Goal: Information Seeking & Learning: Learn about a topic

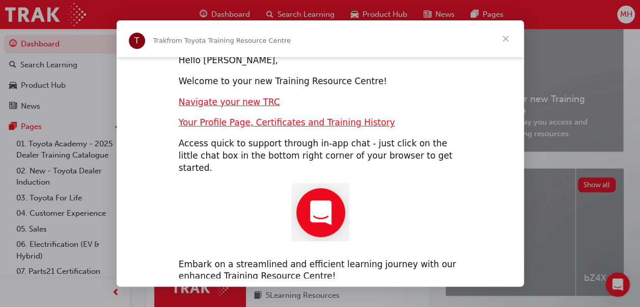
scroll to position [301, 0]
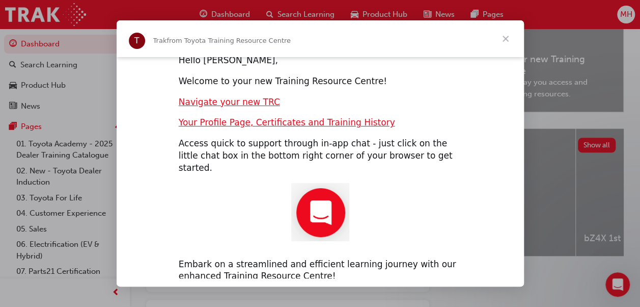
click at [506, 37] on span "Close" at bounding box center [505, 38] width 37 height 37
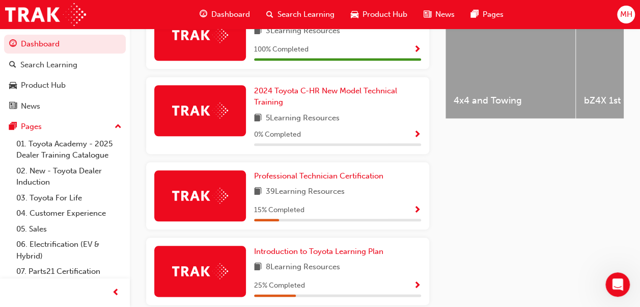
scroll to position [489, 0]
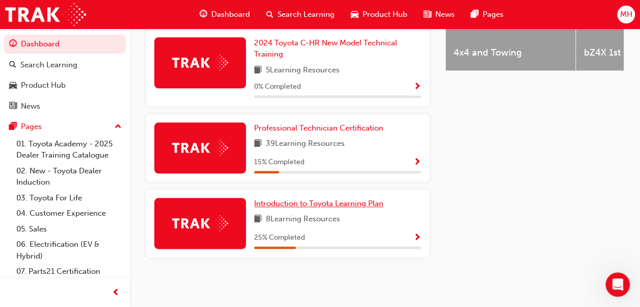
click at [291, 202] on span "Introduction to Toyota Learning Plan" at bounding box center [318, 203] width 129 height 9
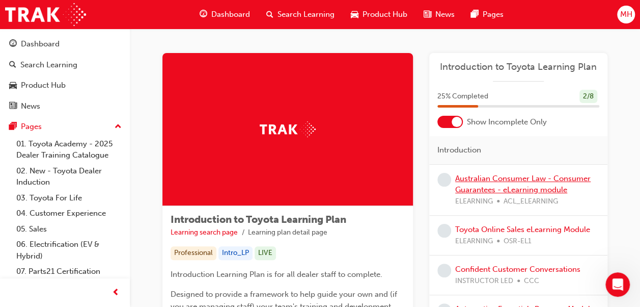
click at [487, 178] on link "Australian Consumer Law - Consumer Guarantees - eLearning module" at bounding box center [522, 184] width 135 height 21
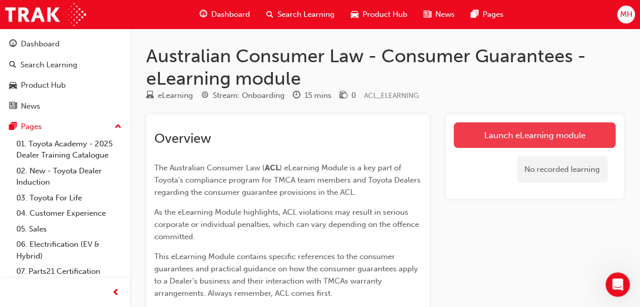
click at [519, 134] on link "Launch eLearning module" at bounding box center [535, 134] width 162 height 25
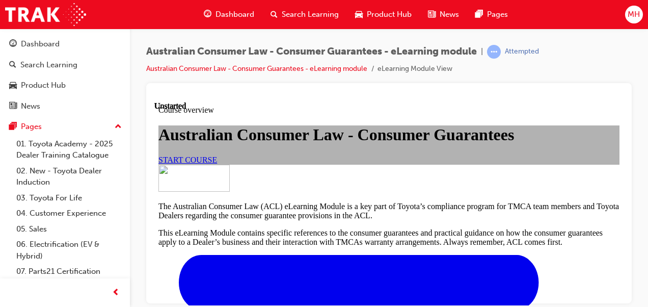
scroll to position [102, 0]
click at [217, 163] on link "START COURSE" at bounding box center [187, 159] width 59 height 9
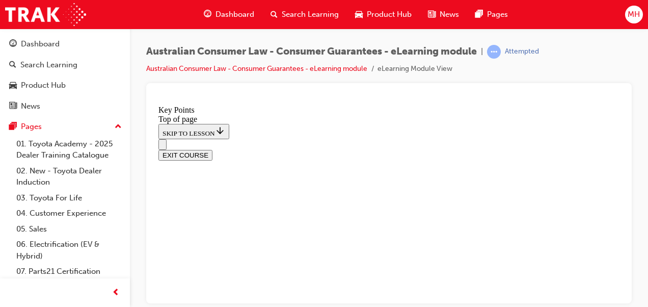
scroll to position [597, 0]
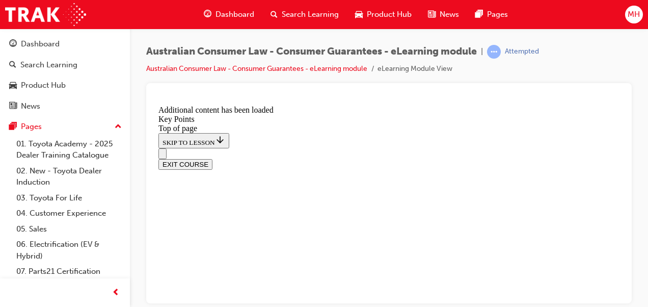
scroll to position [1494, 0]
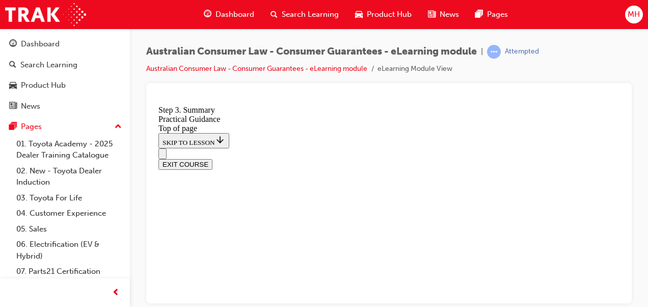
scroll to position [216, 0]
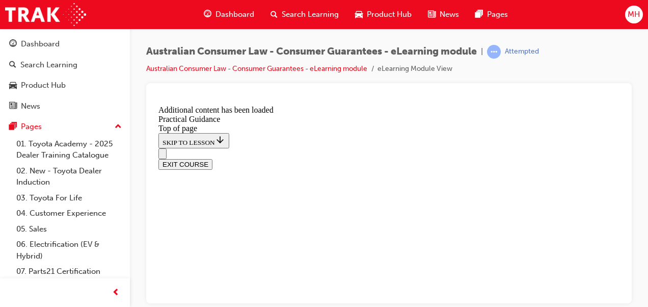
scroll to position [822, 0]
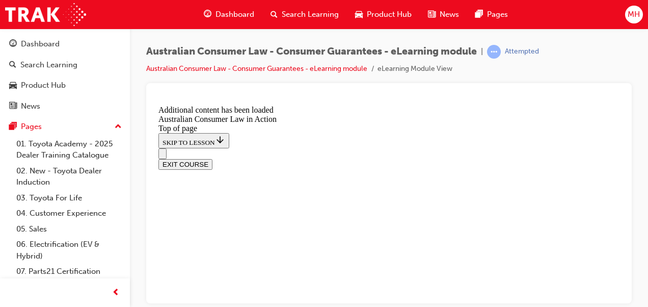
scroll to position [688, 0]
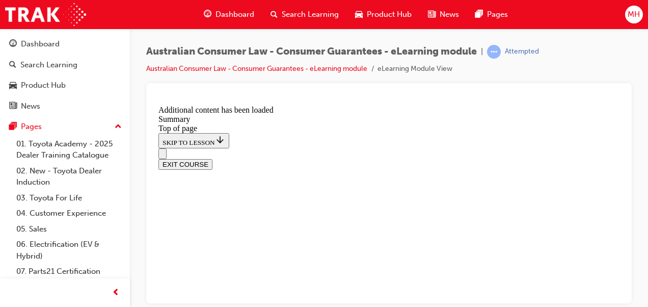
scroll to position [505, 0]
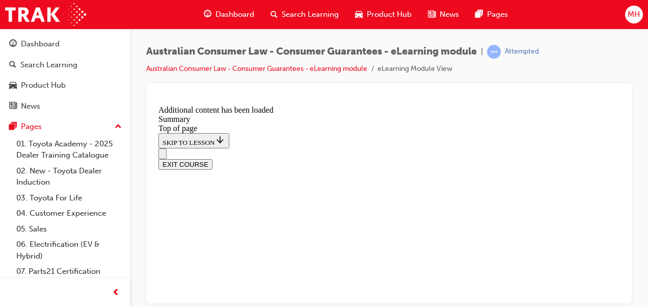
scroll to position [43, 0]
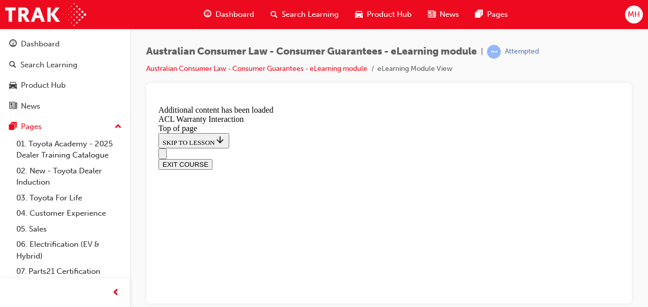
scroll to position [750, 0]
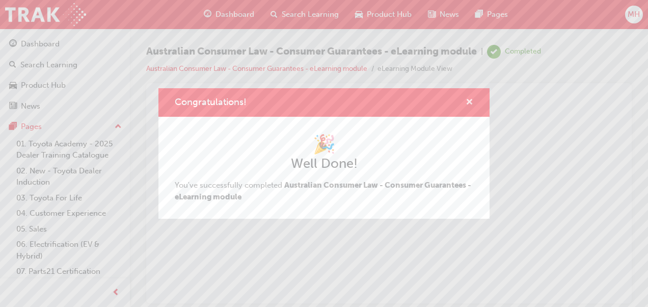
click at [470, 98] on span "cross-icon" at bounding box center [470, 102] width 8 height 9
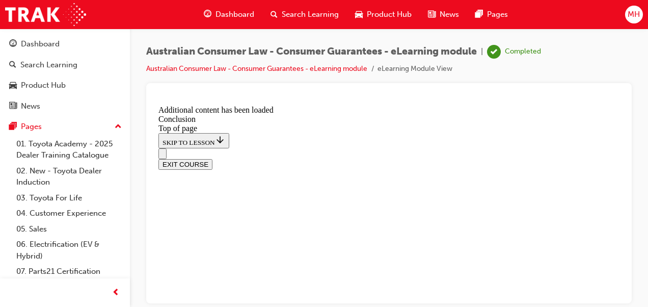
click at [212, 158] on button "EXIT COURSE" at bounding box center [185, 163] width 54 height 11
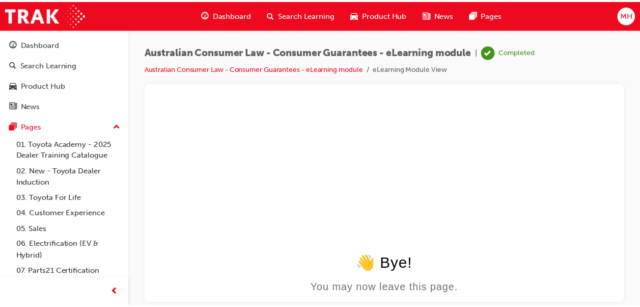
scroll to position [0, 0]
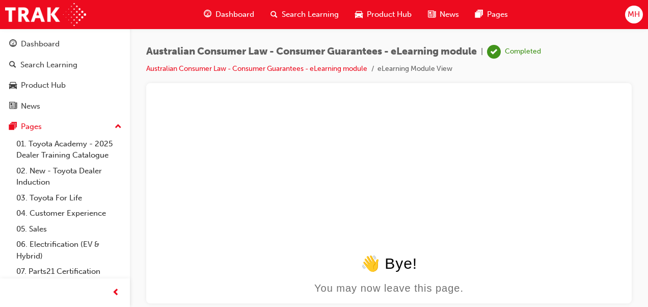
click at [233, 12] on span "Dashboard" at bounding box center [234, 15] width 39 height 12
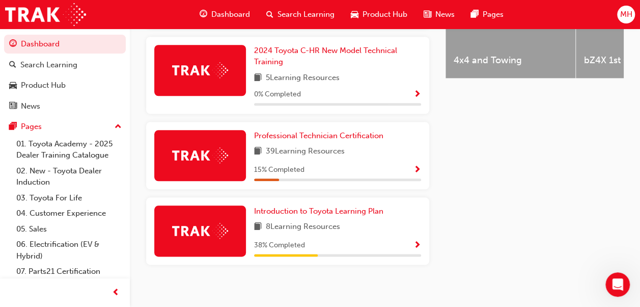
scroll to position [489, 0]
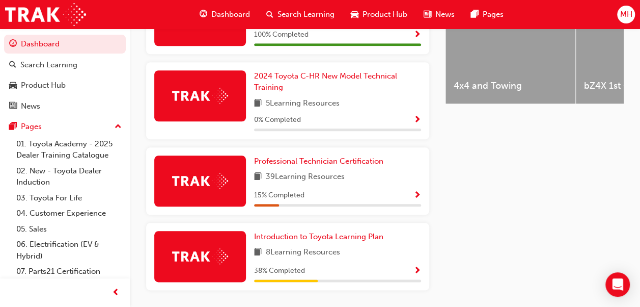
scroll to position [489, 0]
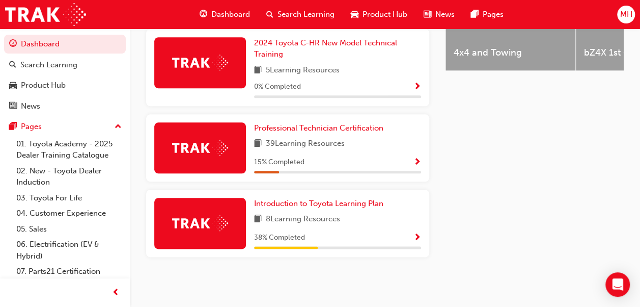
click at [216, 215] on img at bounding box center [200, 223] width 56 height 16
click at [210, 210] on div at bounding box center [200, 223] width 92 height 51
click at [208, 224] on img at bounding box center [200, 223] width 56 height 16
click at [230, 230] on div at bounding box center [200, 223] width 92 height 51
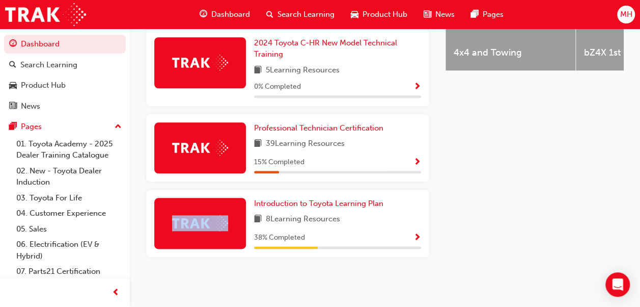
click at [230, 230] on div at bounding box center [200, 223] width 92 height 51
click at [206, 242] on div at bounding box center [200, 223] width 92 height 51
click at [198, 223] on img at bounding box center [200, 223] width 56 height 16
click at [214, 223] on img at bounding box center [200, 223] width 56 height 16
click at [418, 235] on span "Show Progress" at bounding box center [418, 237] width 8 height 9
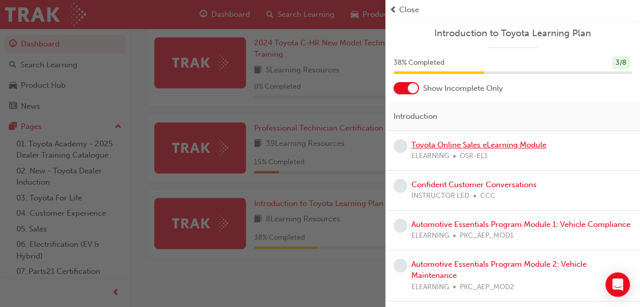
click at [467, 146] on link "Toyota Online Sales eLearning Module" at bounding box center [479, 144] width 135 height 9
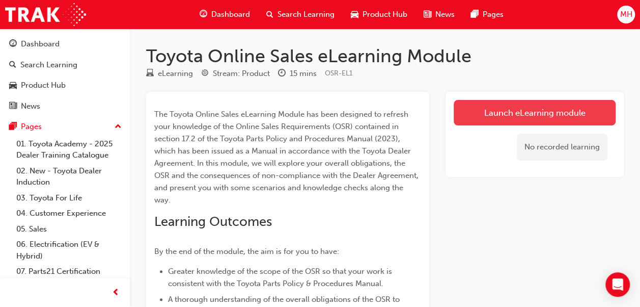
click at [491, 111] on link "Launch eLearning module" at bounding box center [535, 112] width 162 height 25
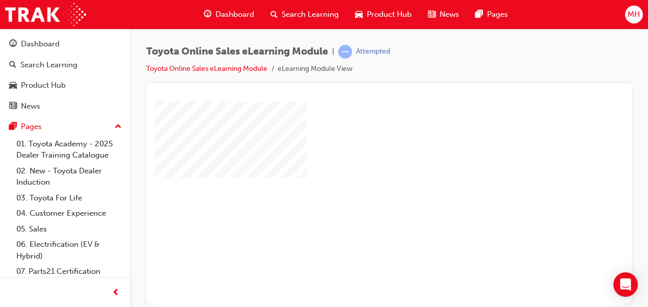
click at [360, 173] on div "play" at bounding box center [360, 173] width 0 height 0
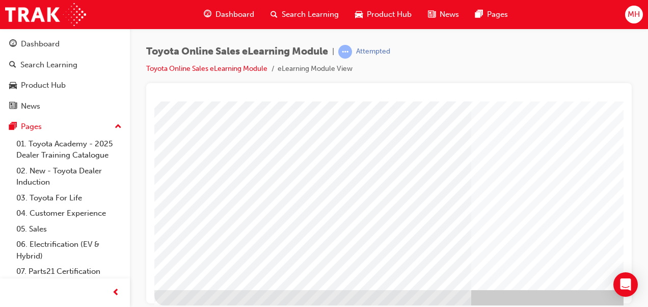
scroll to position [186, 0]
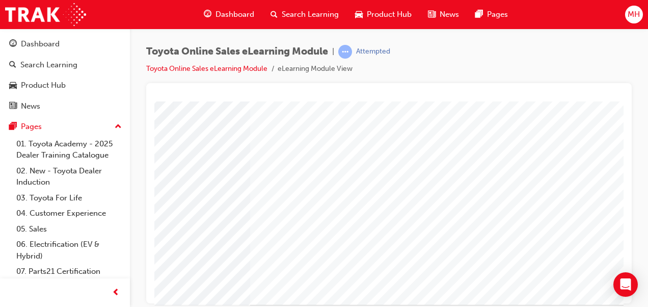
scroll to position [186, 221]
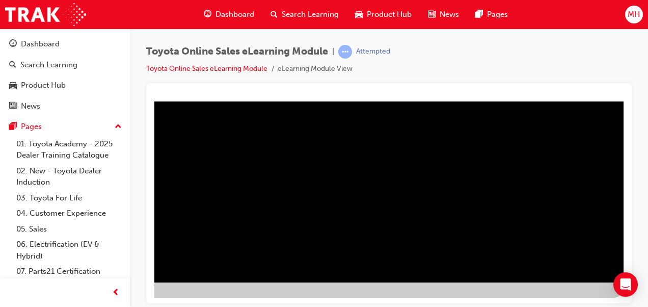
scroll to position [186, 231]
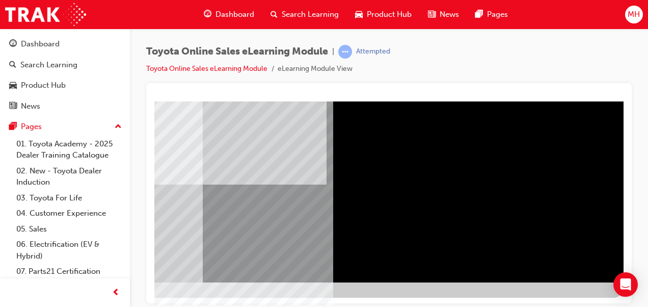
scroll to position [0, 0]
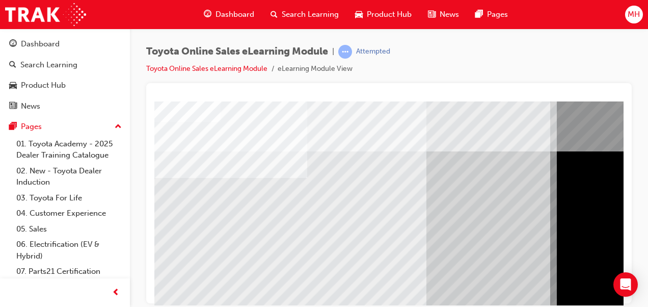
click at [623, 105] on html "Loading..." at bounding box center [388, 103] width 469 height 4
drag, startPoint x: 626, startPoint y: 281, endPoint x: 641, endPoint y: 239, distance: 43.6
click at [641, 239] on body "Your version of Internet Explorer is outdated and not supported. Please upgrade…" at bounding box center [324, 153] width 648 height 307
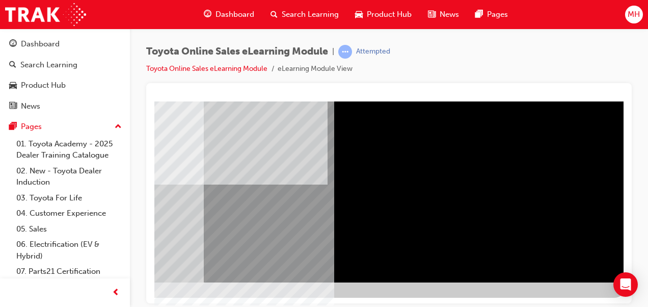
scroll to position [186, 231]
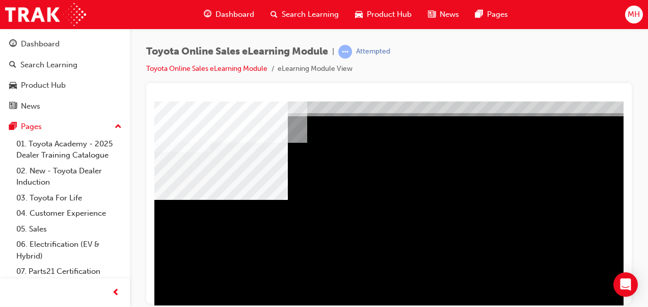
scroll to position [51, 0]
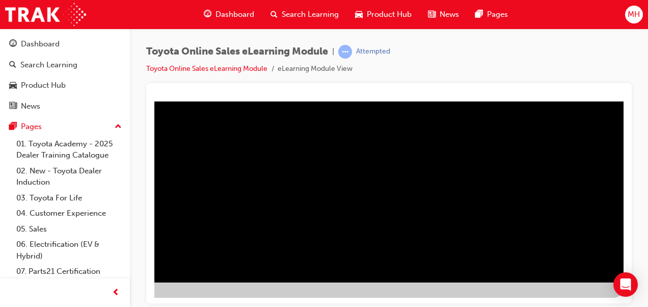
scroll to position [84, 231]
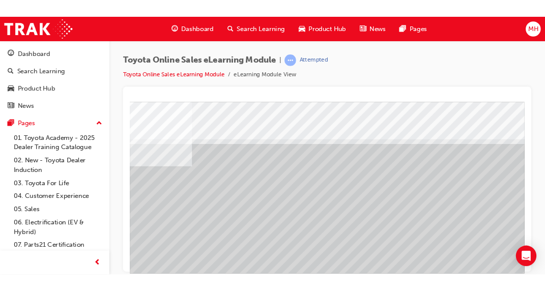
scroll to position [0, 112]
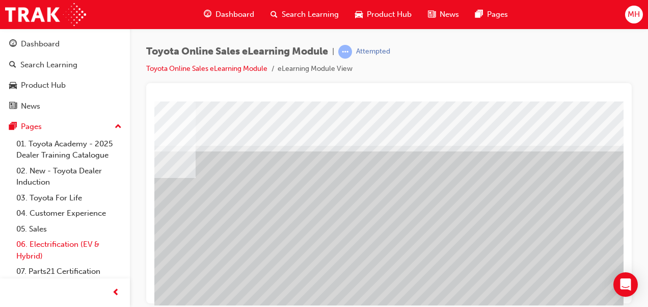
click at [106, 246] on link "06. Electrification (EV & Hybrid)" at bounding box center [69, 249] width 114 height 27
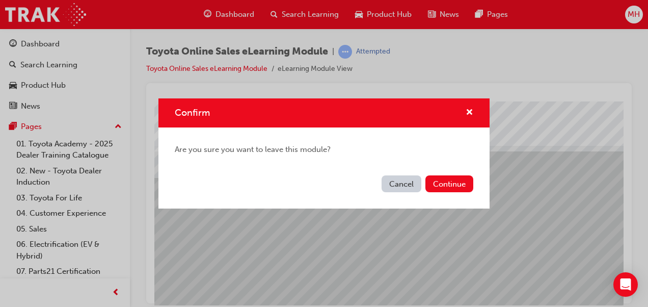
click at [175, 244] on div "Confirm Are you sure you want to leave this module? Cancel Continue" at bounding box center [324, 153] width 648 height 307
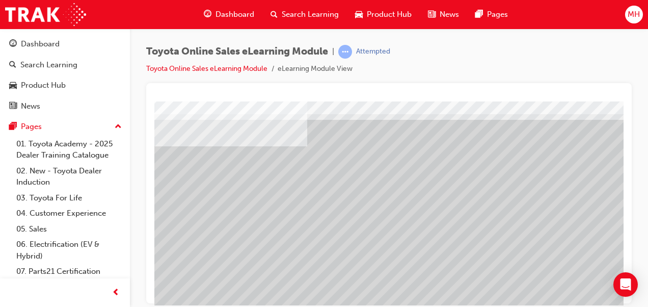
scroll to position [51, 0]
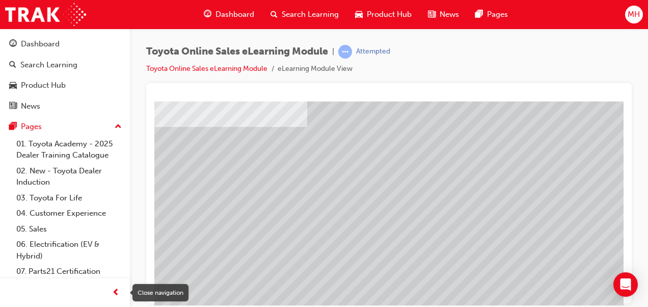
click at [112, 293] on span "prev-icon" at bounding box center [116, 292] width 8 height 13
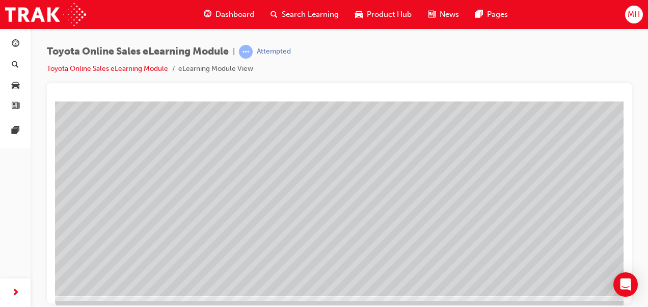
scroll to position [186, 0]
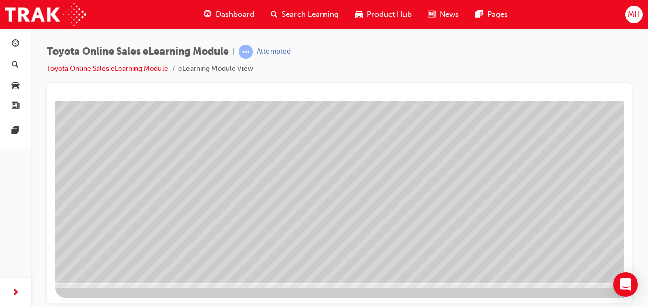
click at [626, 192] on div at bounding box center [339, 193] width 585 height 220
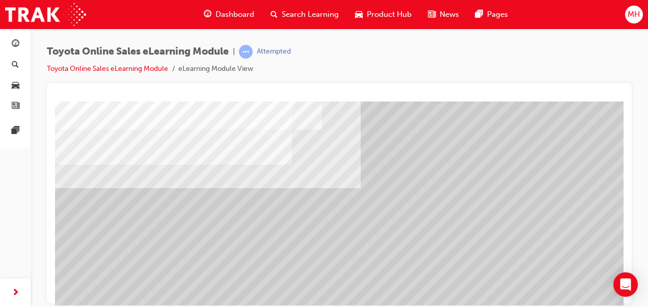
scroll to position [186, 0]
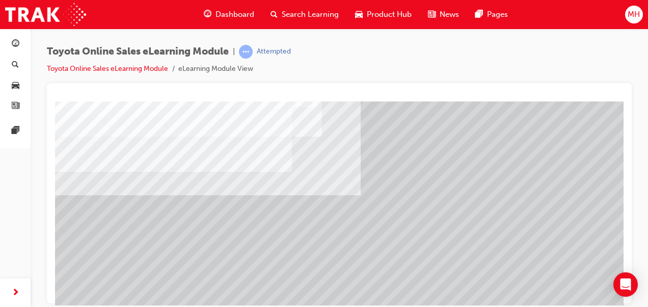
scroll to position [84, 0]
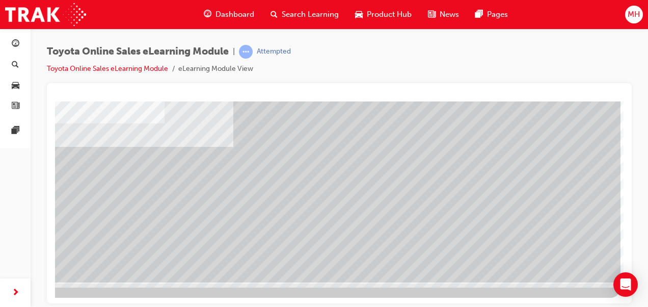
scroll to position [186, 132]
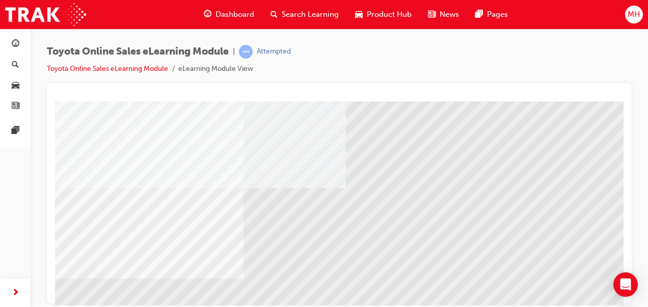
scroll to position [186, 0]
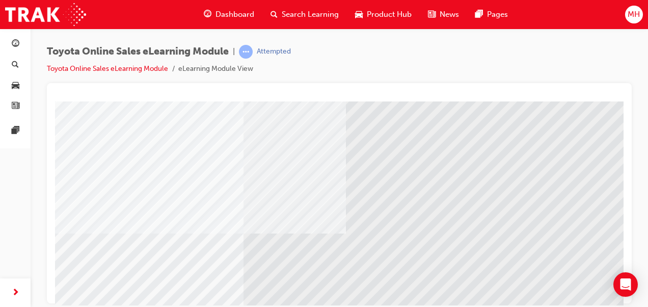
scroll to position [33, 0]
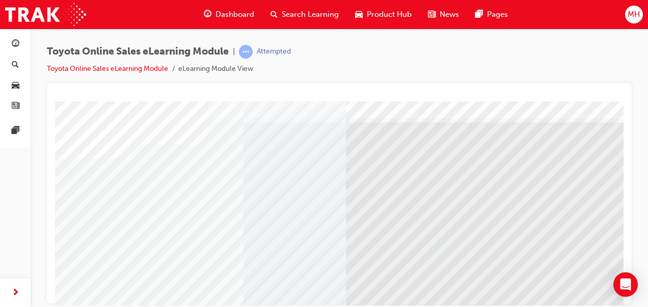
drag, startPoint x: 105, startPoint y: 216, endPoint x: 133, endPoint y: 218, distance: 28.1
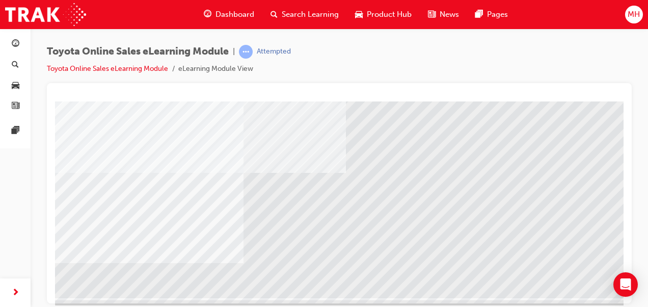
scroll to position [186, 0]
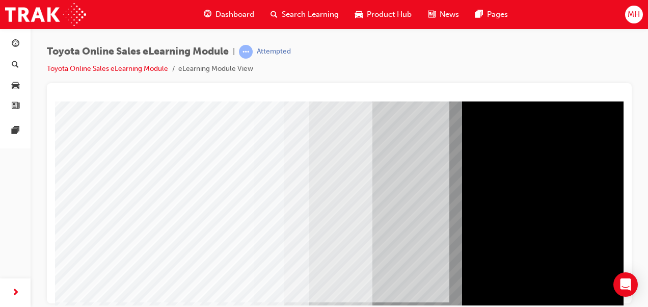
scroll to position [102, 0]
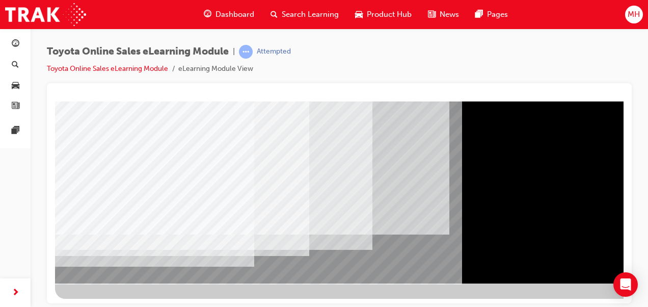
scroll to position [186, 0]
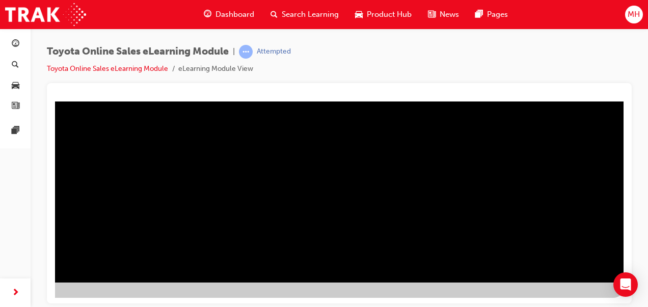
scroll to position [186, 132]
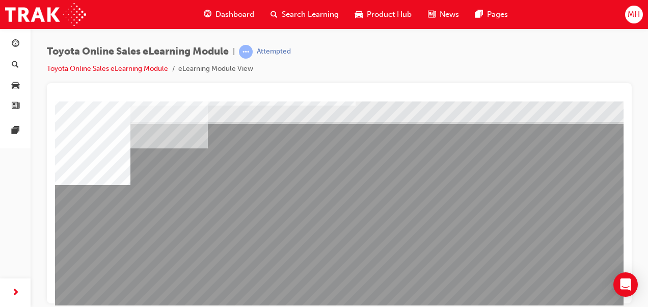
scroll to position [51, 0]
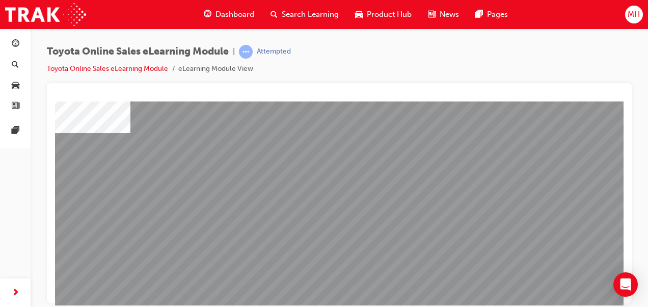
scroll to position [102, 0]
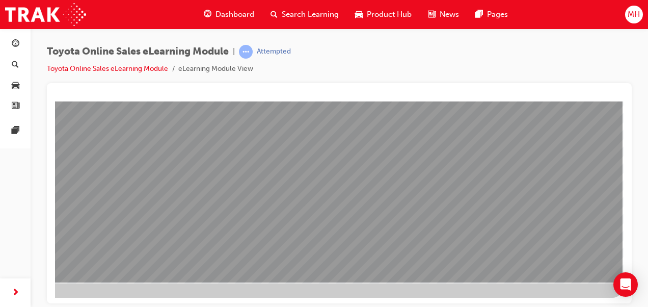
scroll to position [186, 132]
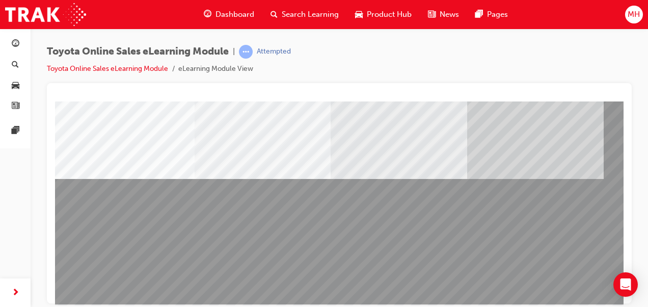
scroll to position [186, 0]
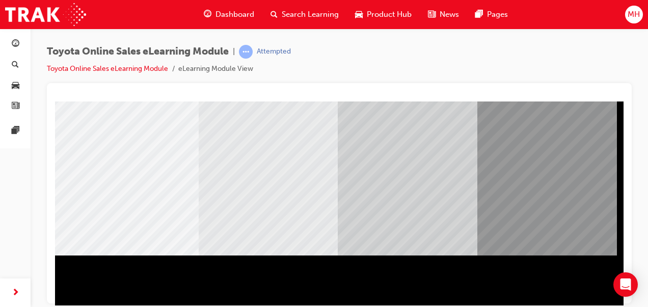
scroll to position [135, 81]
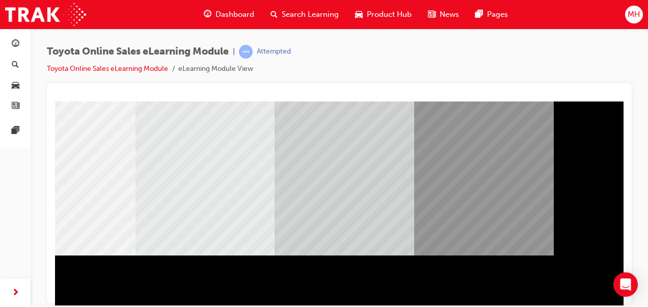
drag, startPoint x: 524, startPoint y: 300, endPoint x: 681, endPoint y: 407, distance: 190.3
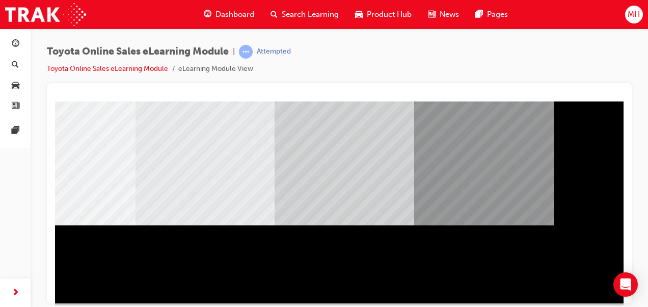
scroll to position [186, 132]
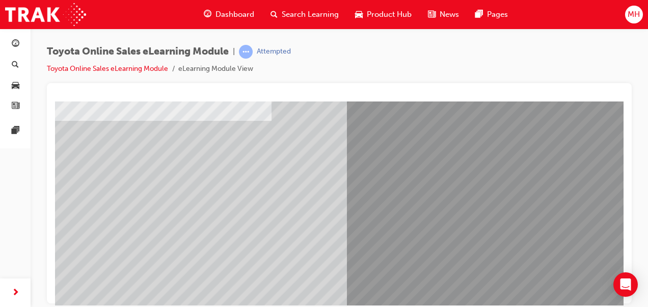
scroll to position [84, 0]
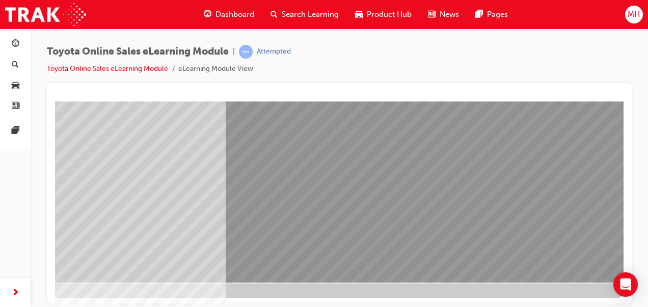
scroll to position [186, 132]
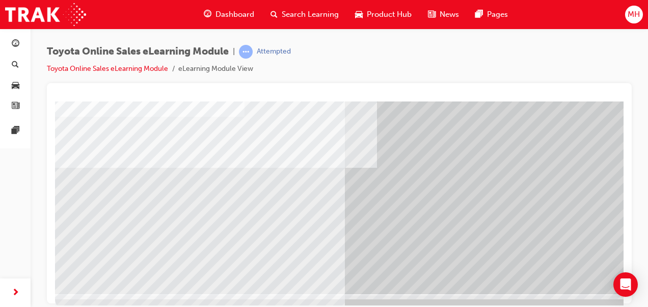
scroll to position [186, 0]
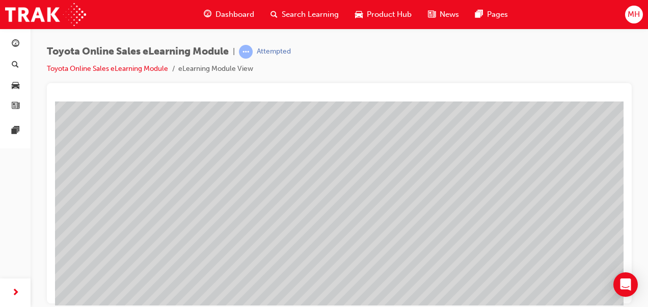
scroll to position [153, 0]
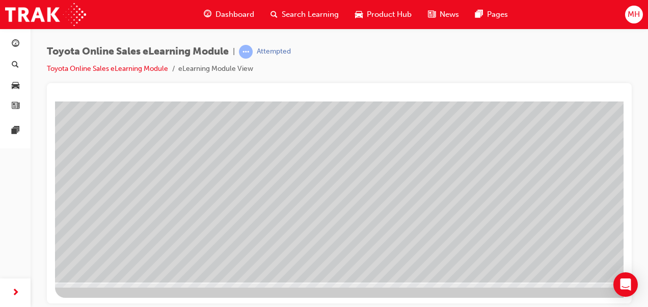
scroll to position [186, 109]
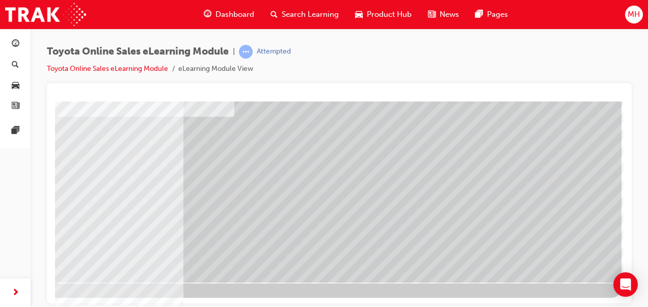
scroll to position [186, 132]
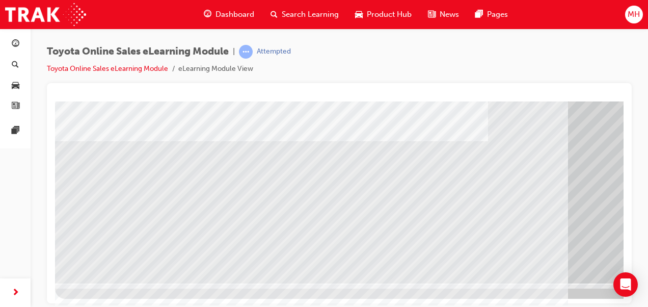
scroll to position [186, 0]
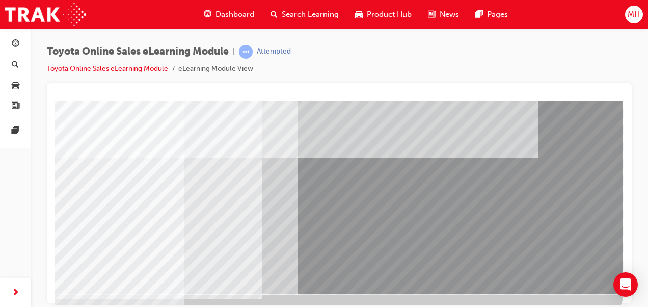
scroll to position [186, 132]
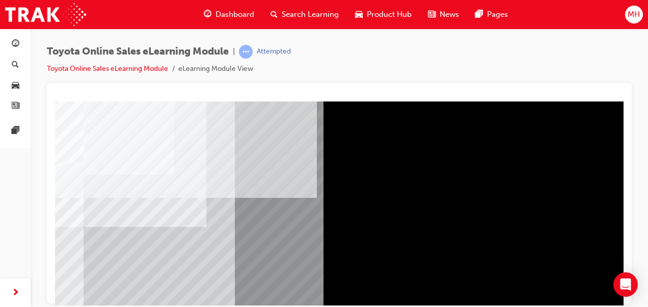
scroll to position [0, 132]
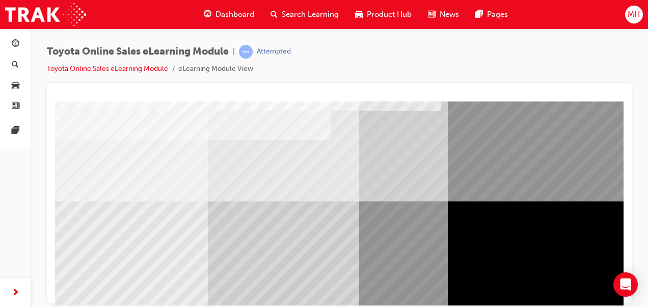
scroll to position [153, 0]
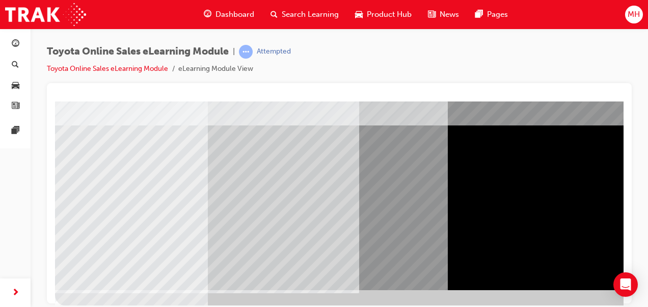
scroll to position [186, 0]
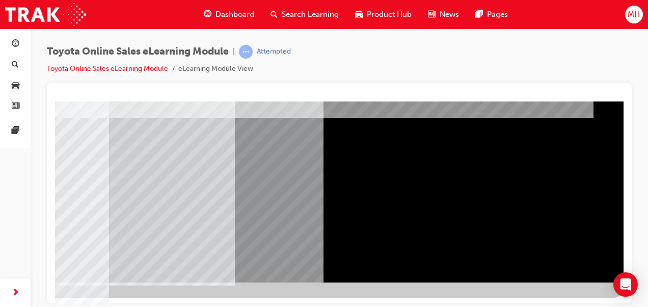
scroll to position [186, 132]
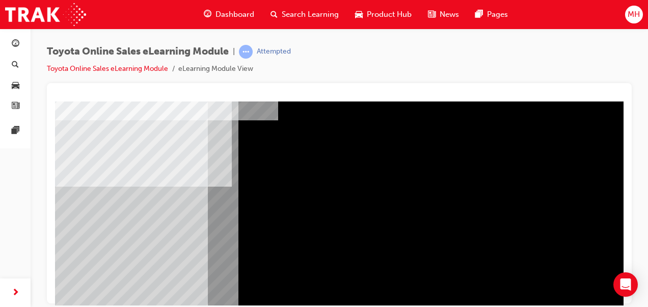
scroll to position [0, 0]
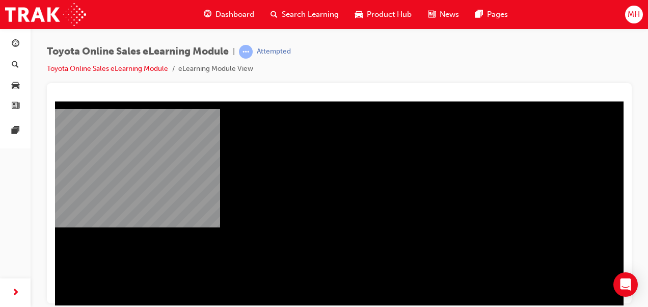
scroll to position [186, 132]
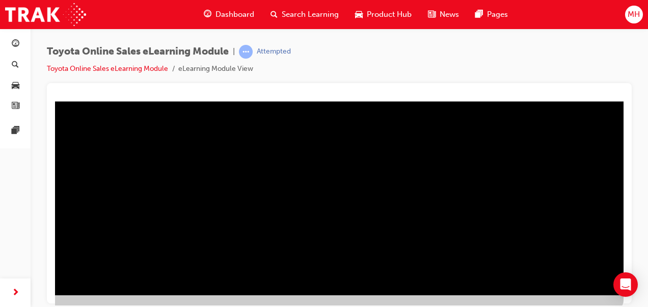
scroll to position [186, 127]
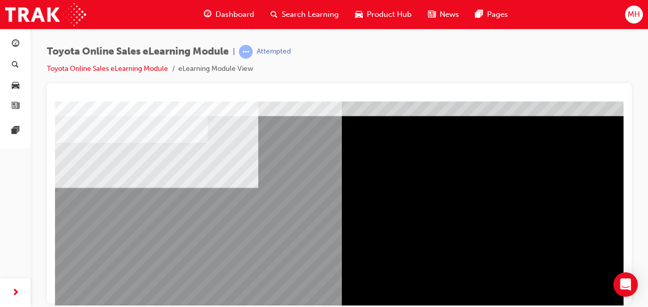
scroll to position [51, 0]
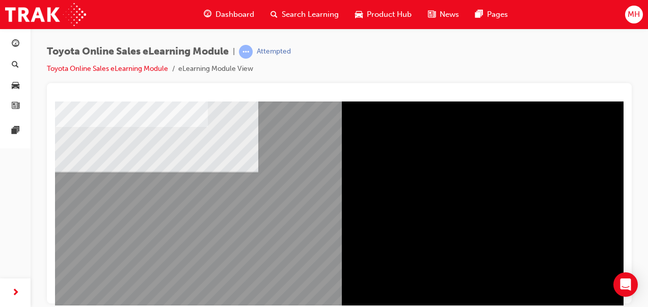
drag, startPoint x: 80, startPoint y: 191, endPoint x: 127, endPoint y: 198, distance: 47.3
click at [81, 191] on div "multistate" at bounding box center [401, 233] width 693 height 367
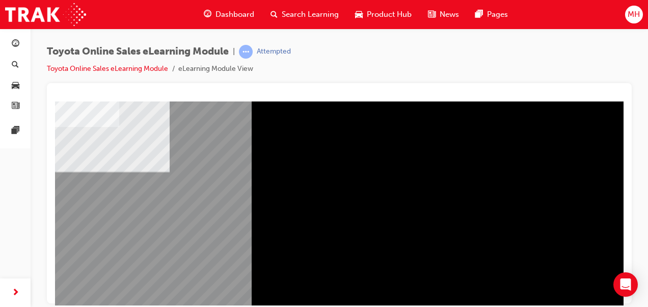
scroll to position [51, 132]
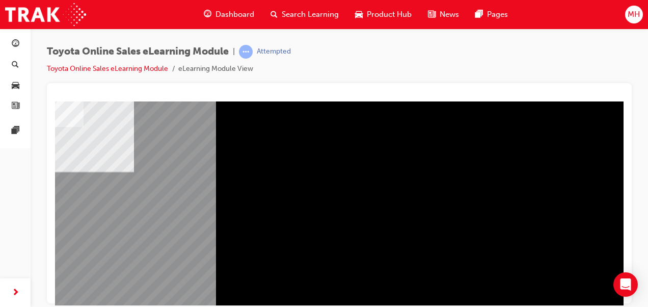
drag, startPoint x: 487, startPoint y: 298, endPoint x: 670, endPoint y: 406, distance: 211.9
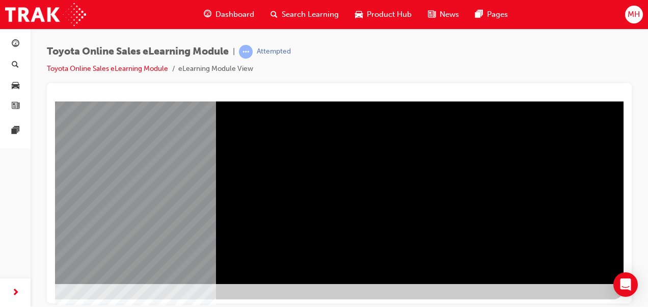
scroll to position [186, 132]
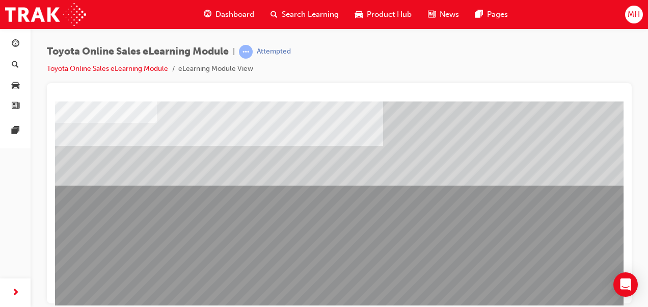
scroll to position [102, 0]
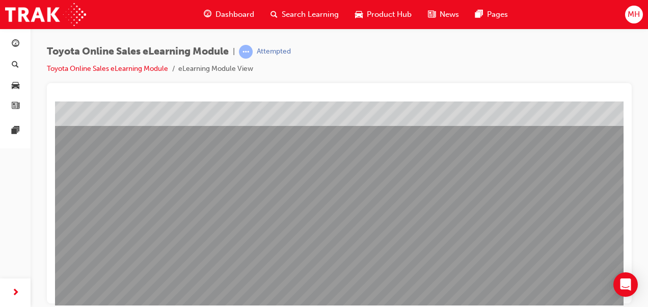
scroll to position [186, 0]
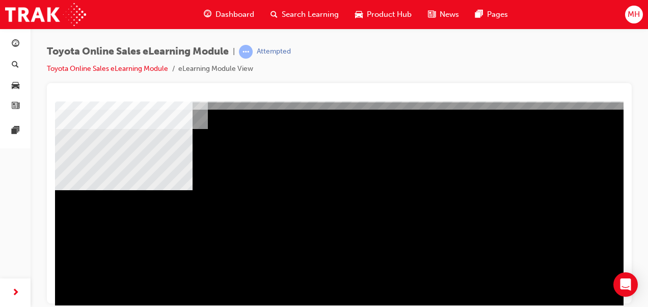
scroll to position [153, 0]
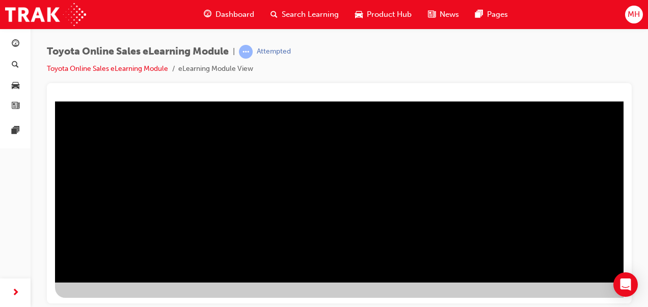
scroll to position [186, 132]
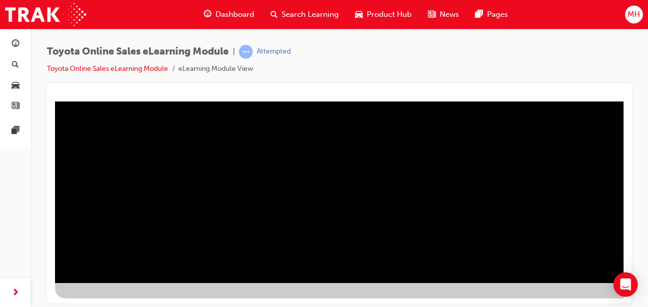
scroll to position [186, 0]
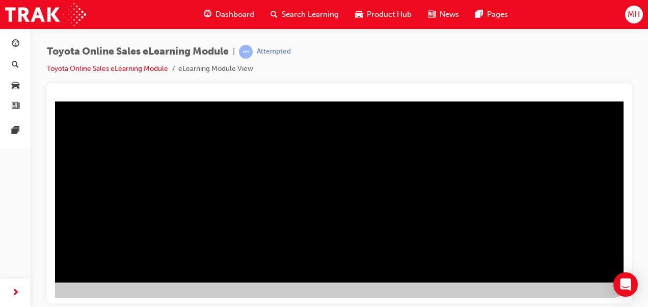
drag, startPoint x: 479, startPoint y: 301, endPoint x: 691, endPoint y: 402, distance: 234.4
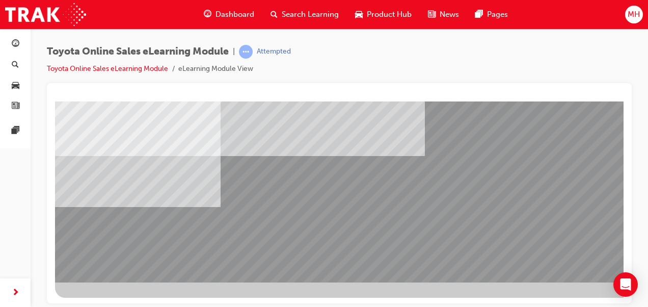
scroll to position [186, 132]
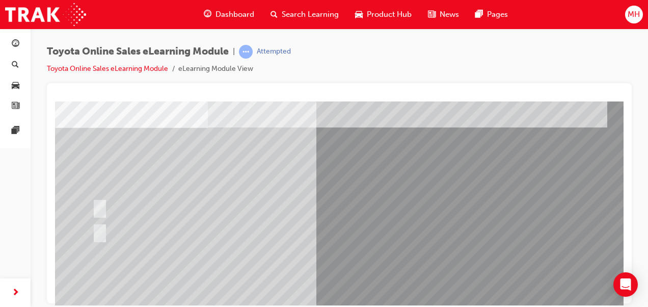
scroll to position [51, 0]
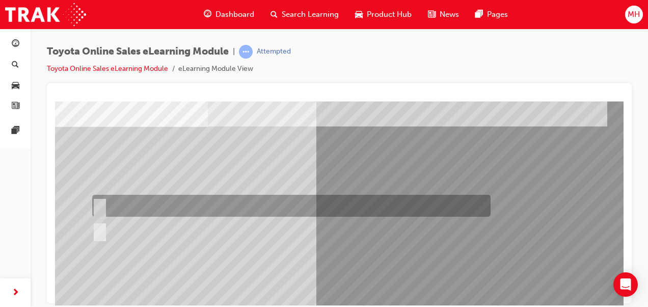
click at [101, 202] on input "True" at bounding box center [97, 205] width 11 height 11
radio input "true"
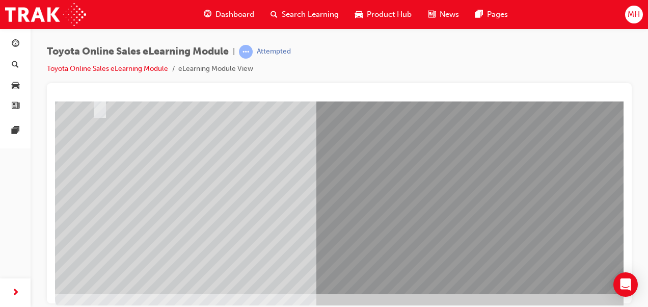
scroll to position [186, 0]
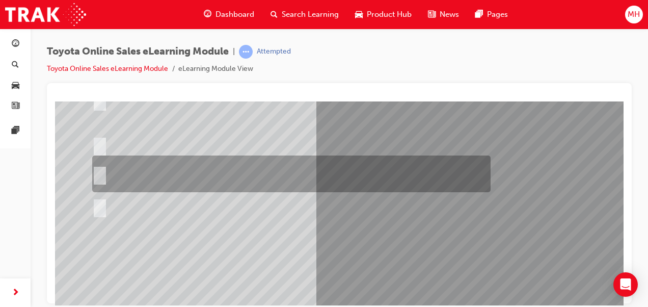
scroll to position [102, 0]
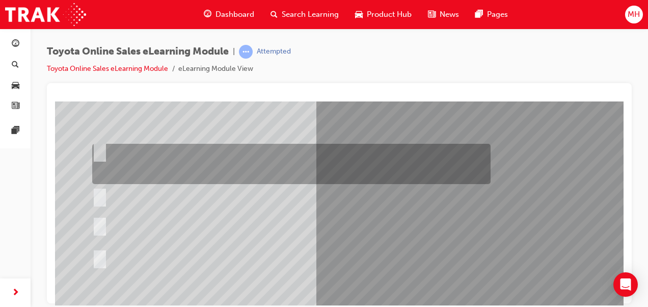
click at [103, 147] on input "It can be called Hometown Parts to keep it simple, as long as your dealership n…" at bounding box center [97, 150] width 11 height 11
radio input "true"
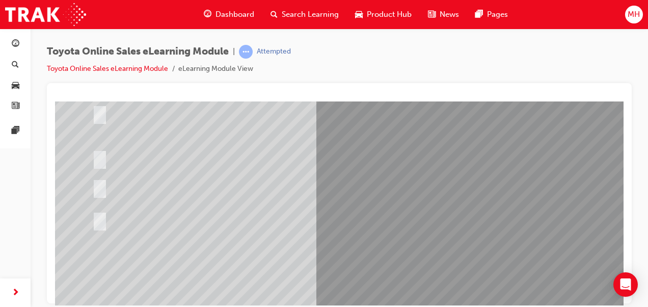
scroll to position [186, 0]
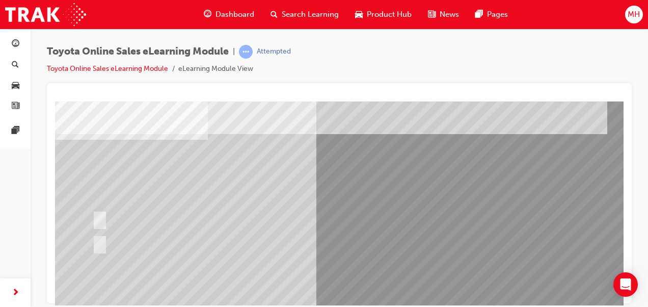
scroll to position [51, 0]
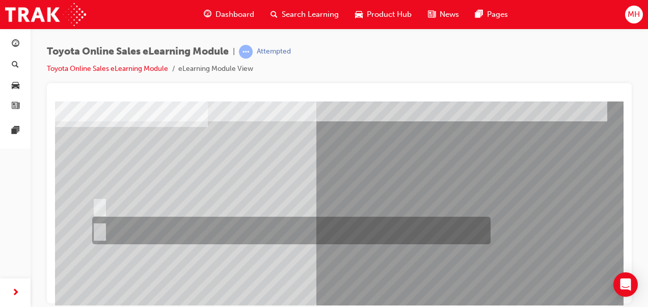
click at [103, 227] on input "No" at bounding box center [97, 230] width 11 height 11
radio input "true"
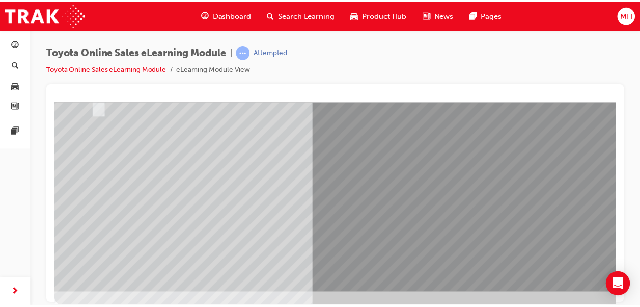
scroll to position [186, 0]
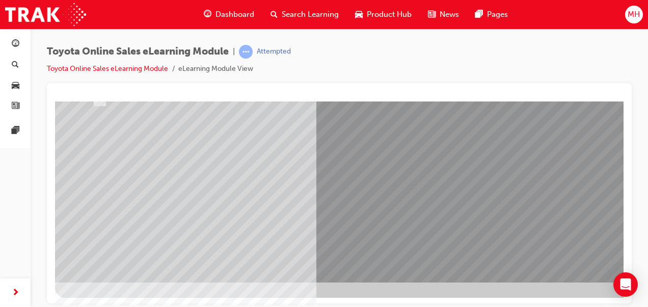
scroll to position [0, 0]
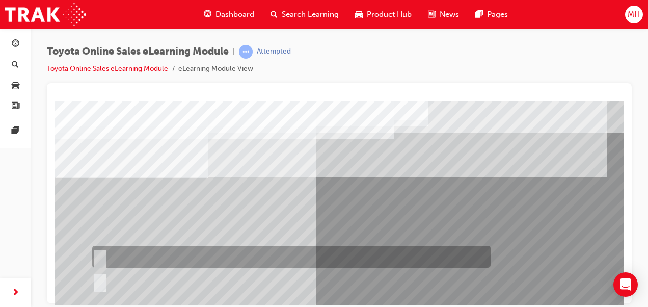
click at [98, 254] on input "True" at bounding box center [97, 256] width 11 height 11
radio input "true"
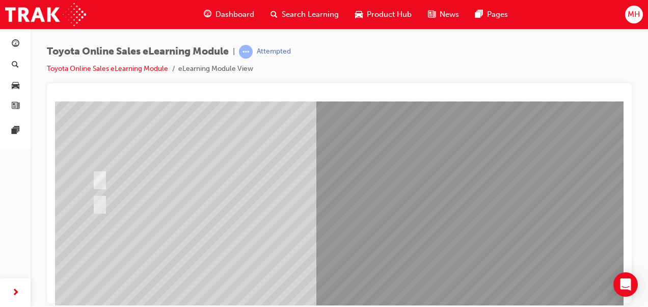
scroll to position [153, 0]
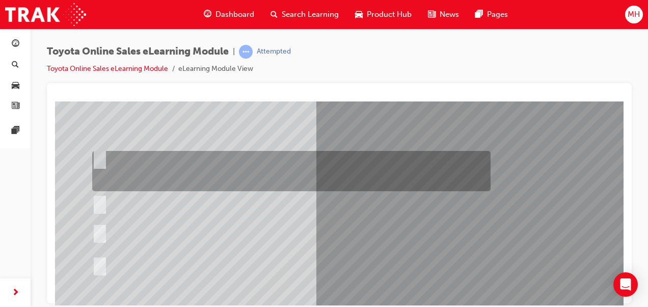
scroll to position [102, 0]
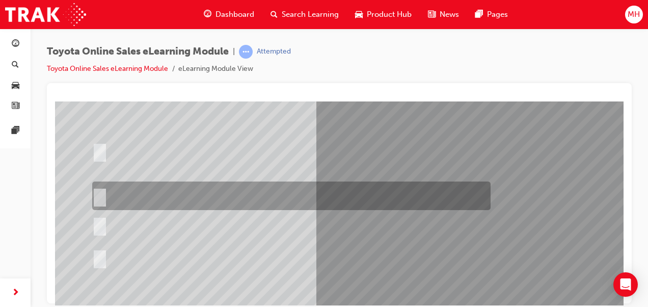
click at [99, 188] on div at bounding box center [289, 195] width 398 height 29
radio input "true"
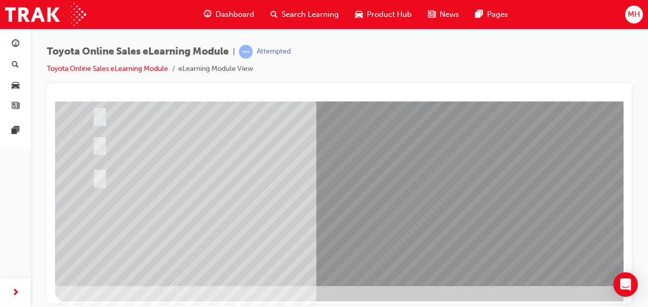
scroll to position [186, 0]
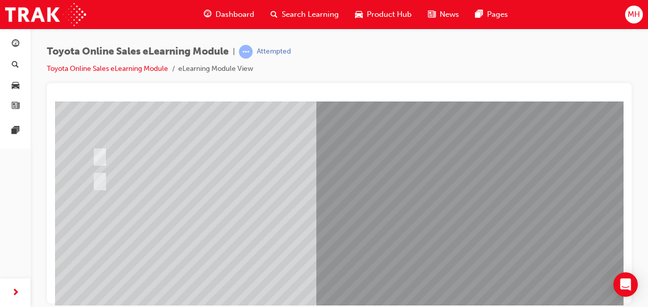
scroll to position [102, 0]
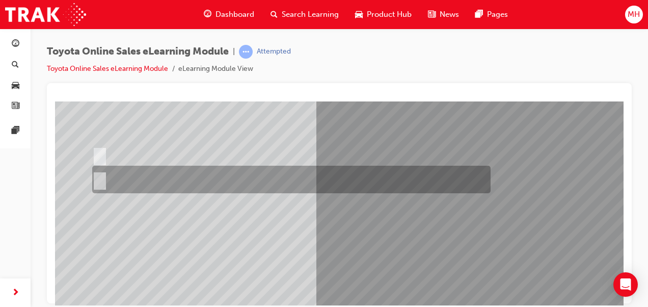
click at [102, 176] on input "No" at bounding box center [97, 179] width 11 height 11
radio input "true"
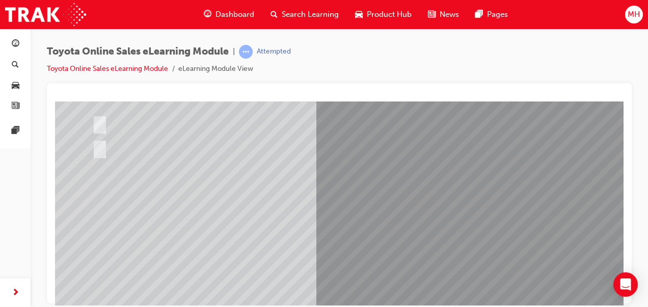
scroll to position [186, 0]
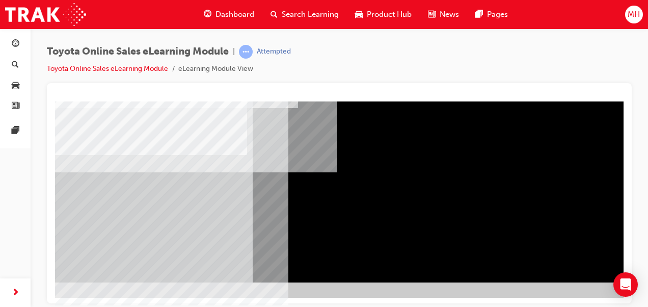
scroll to position [186, 132]
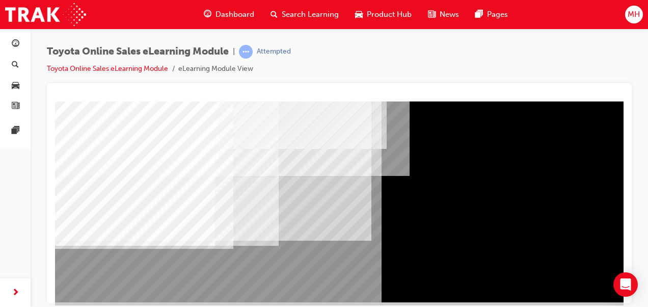
scroll to position [186, 0]
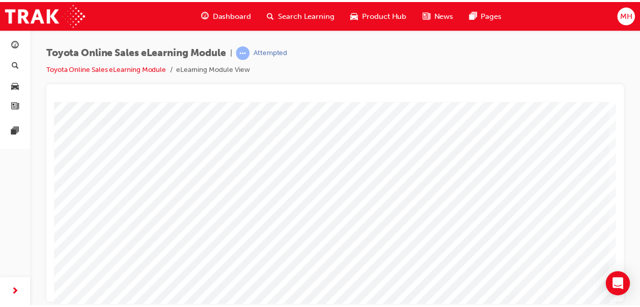
scroll to position [0, 132]
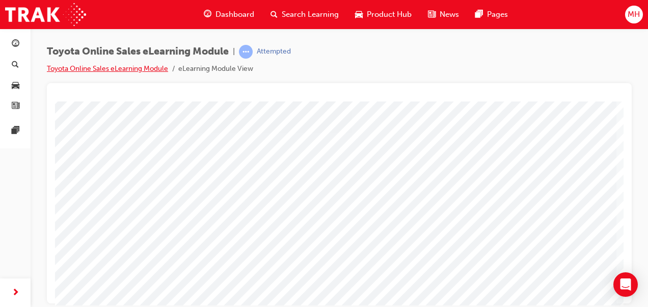
click at [114, 68] on link "Toyota Online Sales eLearning Module" at bounding box center [107, 68] width 121 height 9
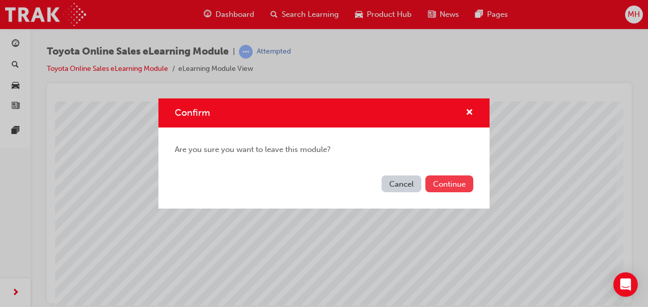
click at [443, 183] on button "Continue" at bounding box center [449, 183] width 48 height 17
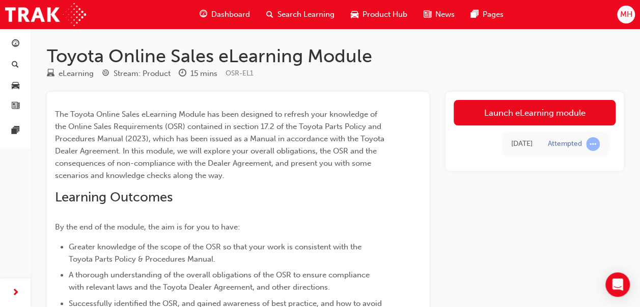
click at [217, 12] on span "Dashboard" at bounding box center [230, 15] width 39 height 12
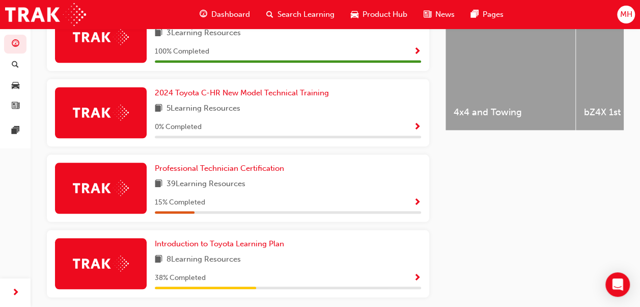
scroll to position [470, 0]
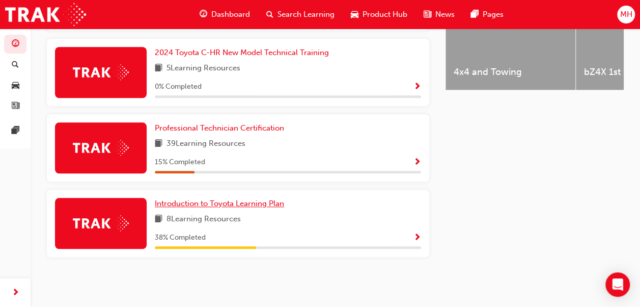
click at [248, 205] on span "Introduction to Toyota Learning Plan" at bounding box center [219, 203] width 129 height 9
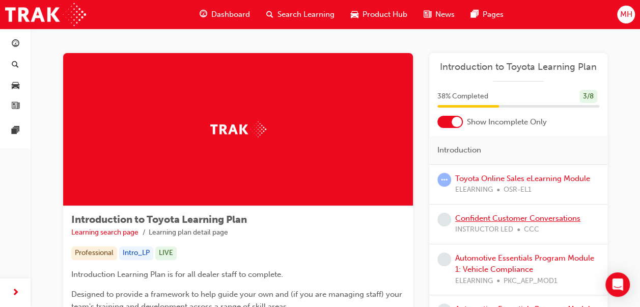
click at [479, 217] on link "Confident Customer Conversations" at bounding box center [517, 217] width 125 height 9
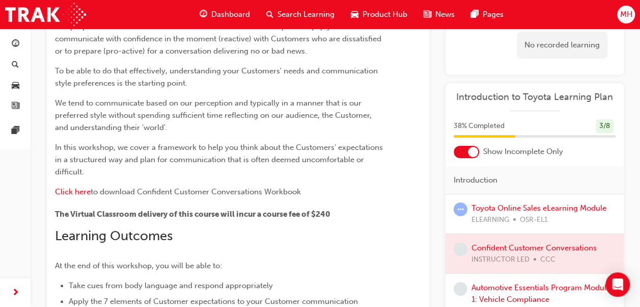
scroll to position [102, 0]
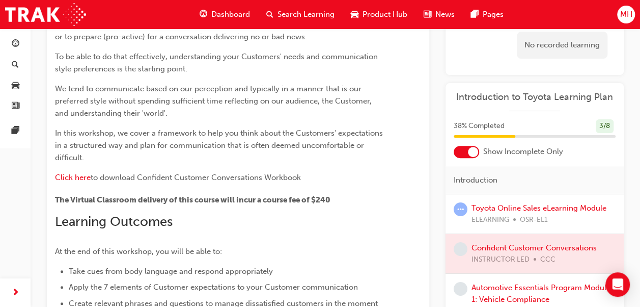
click at [499, 247] on div at bounding box center [535, 253] width 178 height 39
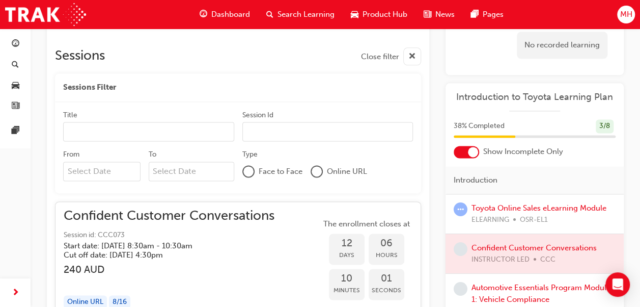
scroll to position [560, 0]
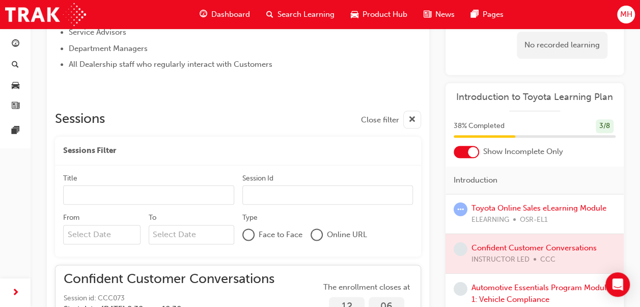
click at [411, 116] on span "cross-icon" at bounding box center [412, 120] width 8 height 13
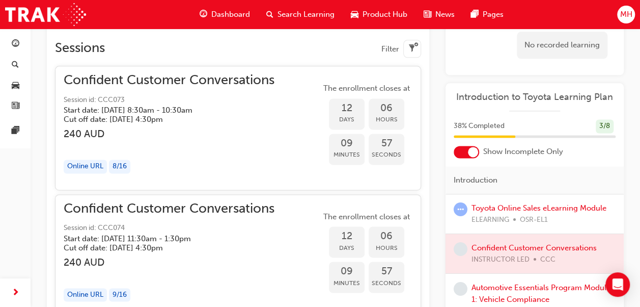
scroll to position [662, 0]
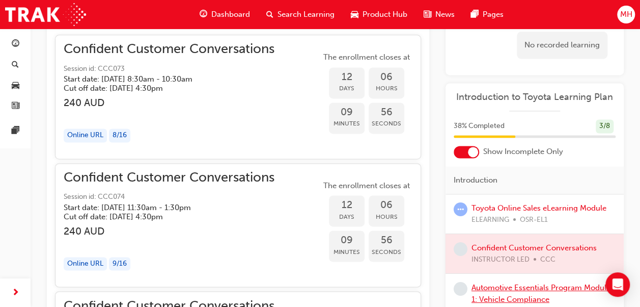
click at [497, 294] on link "Automotive Essentials Program Module 1: Vehicle Compliance" at bounding box center [541, 293] width 139 height 21
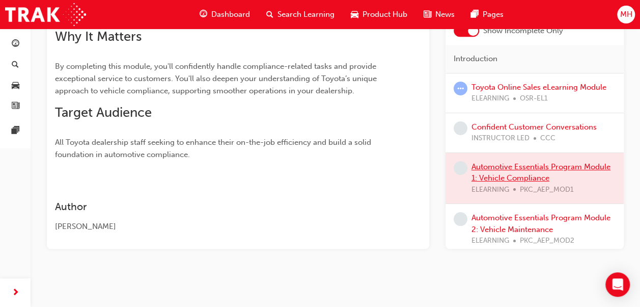
scroll to position [338, 0]
click at [515, 230] on link "Automotive Essentials Program Module 2: Vehicle Maintenance" at bounding box center [541, 223] width 139 height 21
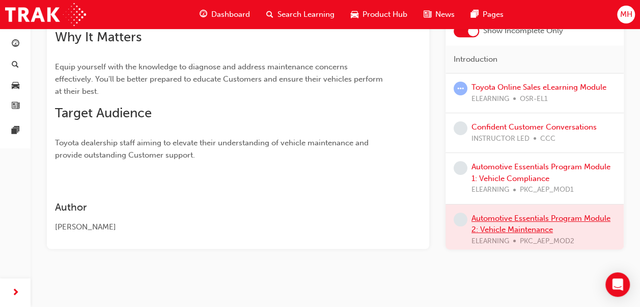
scroll to position [372, 0]
click at [478, 88] on link "Toyota Online Sales eLearning Module" at bounding box center [539, 87] width 135 height 9
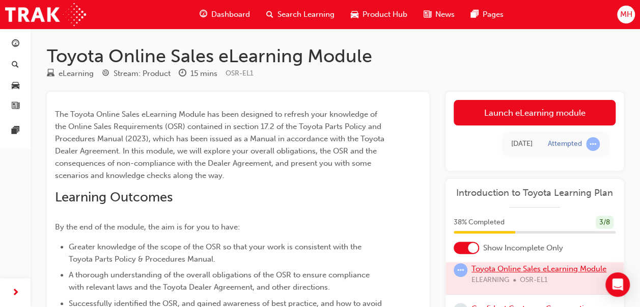
scroll to position [51, 0]
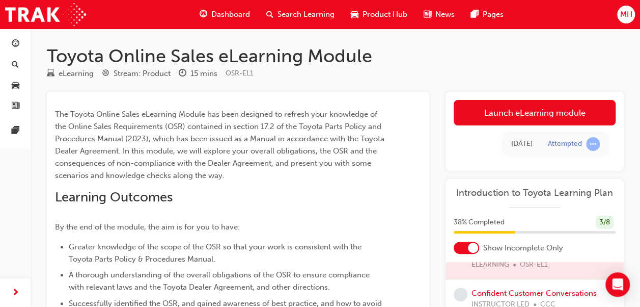
click at [421, 37] on div "Toyota Online Sales eLearning Module eLearning Stream: Product 15 mins OSR-EL1 …" at bounding box center [336, 264] width 610 height 470
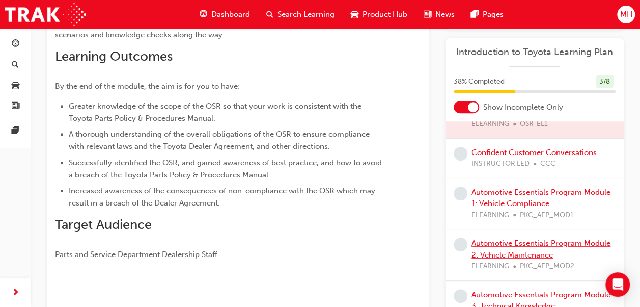
scroll to position [204, 0]
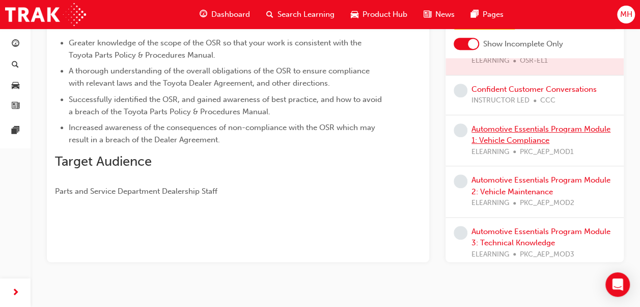
click at [515, 130] on link "Automotive Essentials Program Module 1: Vehicle Compliance" at bounding box center [541, 134] width 139 height 21
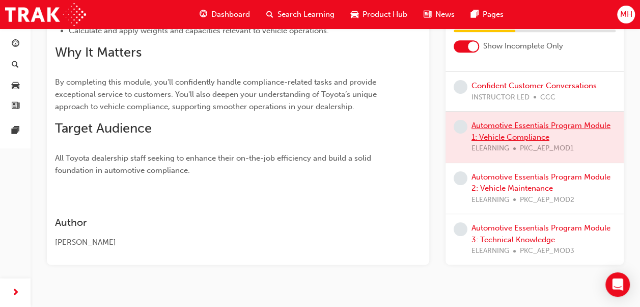
scroll to position [338, 0]
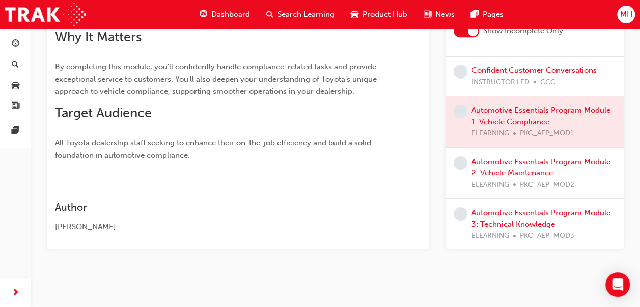
click at [483, 216] on div "Automotive Essentials Program Module 3: Technical Knowledge ELEARNING PKC_AEP_M…" at bounding box center [544, 224] width 144 height 35
click at [485, 213] on link "Automotive Essentials Program Module 3: Technical Knowledge" at bounding box center [541, 218] width 139 height 21
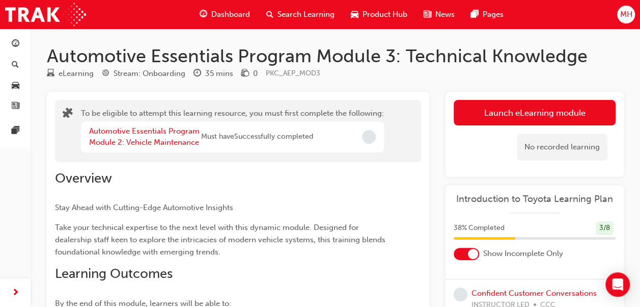
click at [216, 12] on span "Dashboard" at bounding box center [230, 15] width 39 height 12
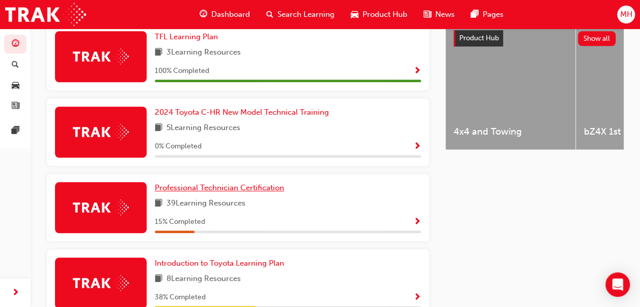
scroll to position [458, 0]
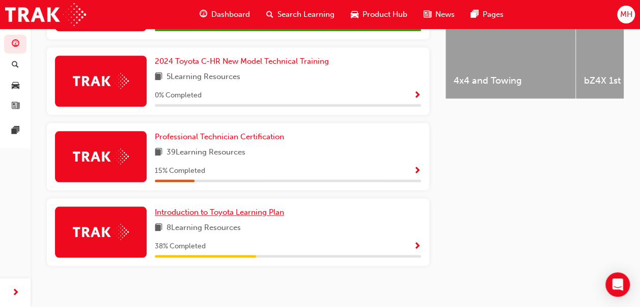
click at [220, 213] on span "Introduction to Toyota Learning Plan" at bounding box center [219, 211] width 129 height 9
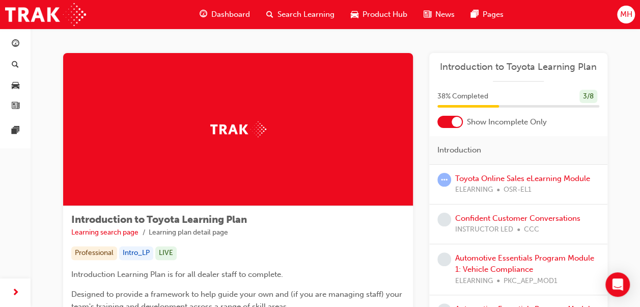
click at [224, 15] on span "Dashboard" at bounding box center [230, 15] width 39 height 12
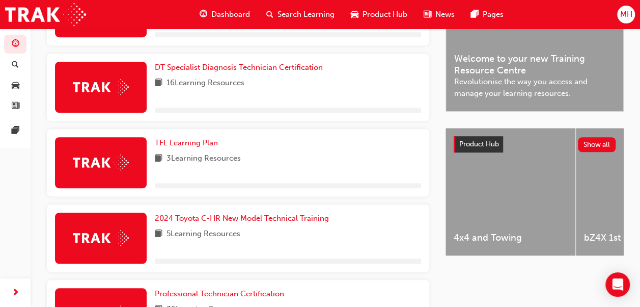
scroll to position [470, 0]
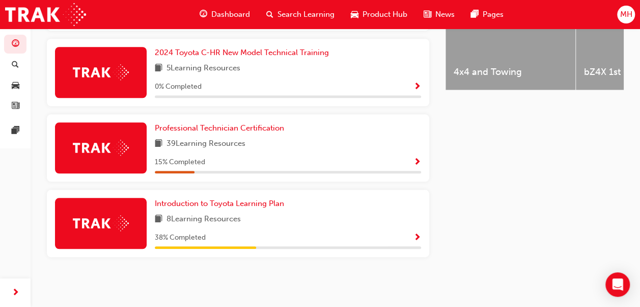
click at [418, 235] on span "Show Progress" at bounding box center [418, 237] width 8 height 9
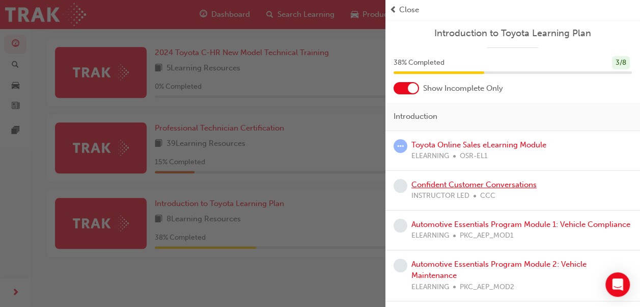
click at [442, 185] on link "Confident Customer Conversations" at bounding box center [474, 184] width 125 height 9
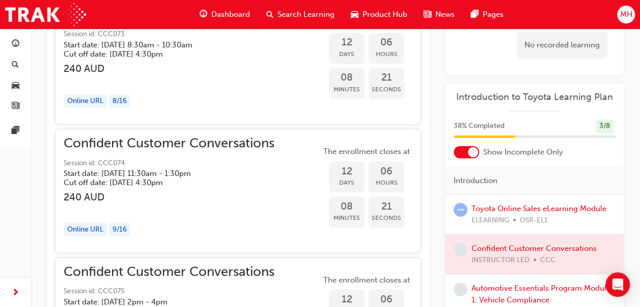
click at [314, 12] on span "Search Learning" at bounding box center [306, 15] width 57 height 12
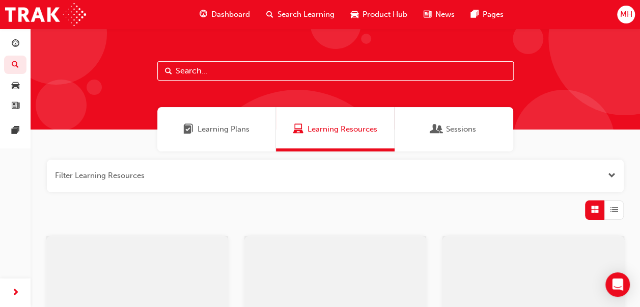
click at [370, 13] on span "Product Hub" at bounding box center [385, 15] width 45 height 12
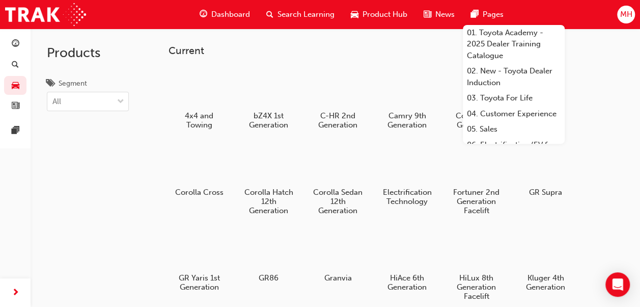
click at [488, 17] on span "Pages" at bounding box center [493, 15] width 21 height 12
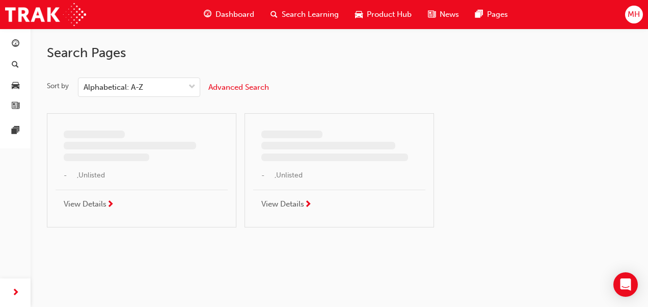
click at [243, 16] on span "Dashboard" at bounding box center [234, 15] width 39 height 12
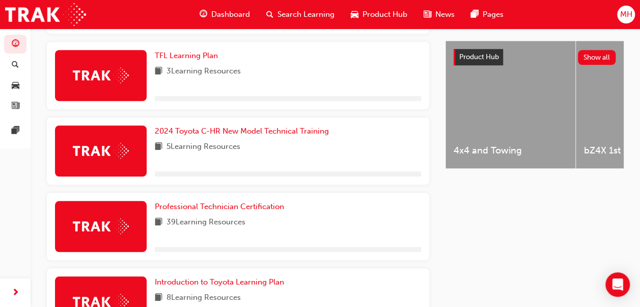
scroll to position [470, 0]
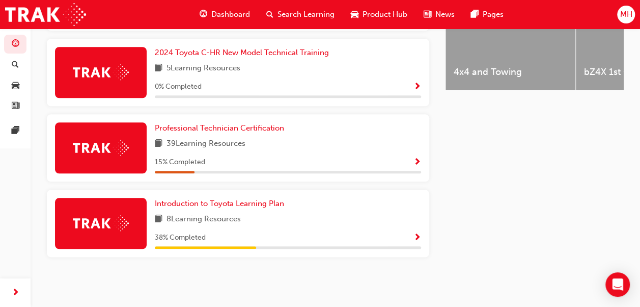
click at [630, 17] on span "MH" at bounding box center [626, 15] width 12 height 12
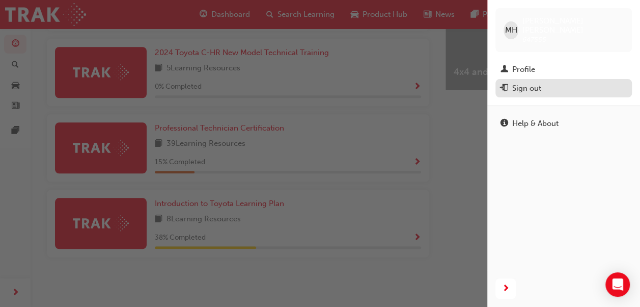
click at [539, 83] on div "Sign out" at bounding box center [526, 89] width 29 height 12
